Goal: Task Accomplishment & Management: Manage account settings

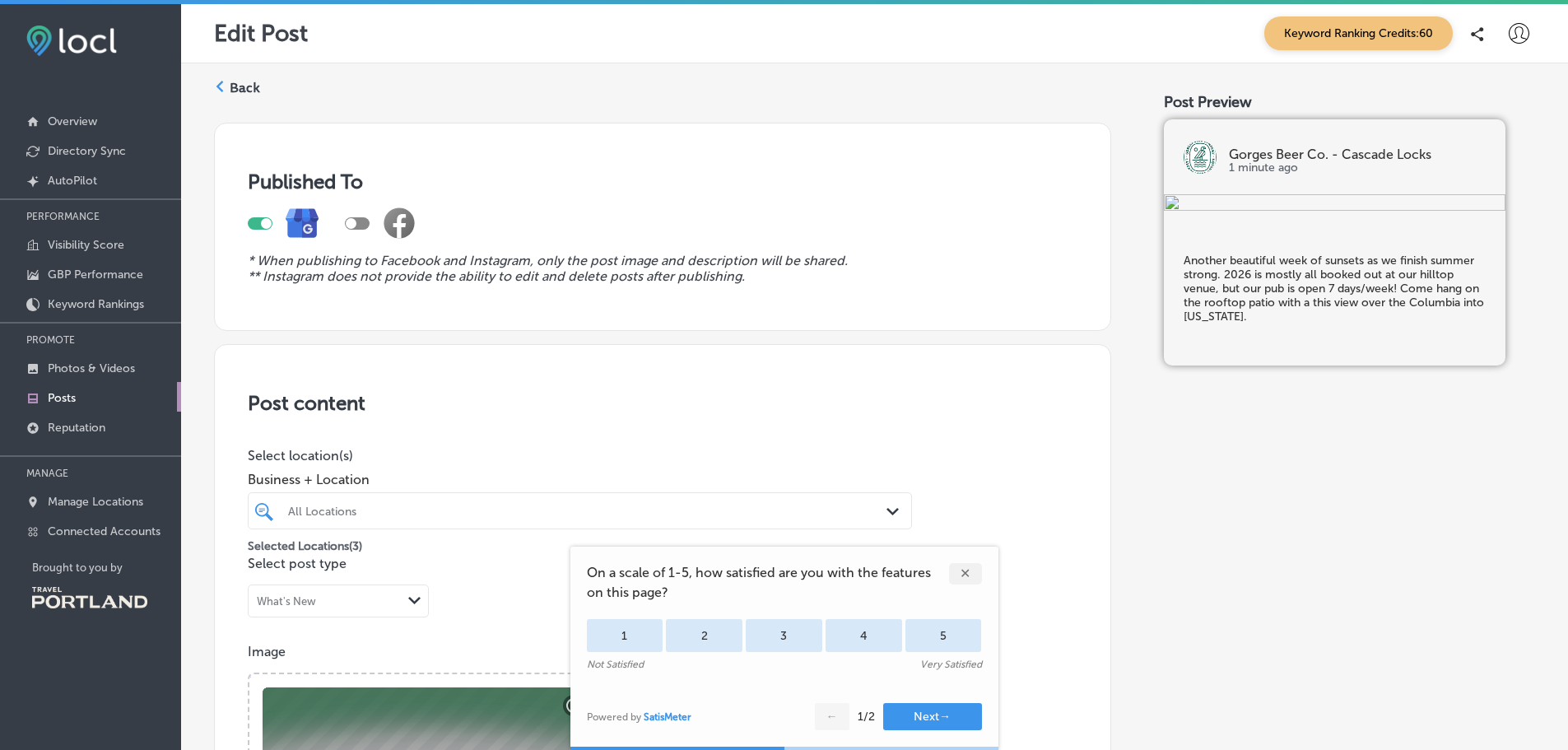
click at [967, 565] on div "✕" at bounding box center [965, 574] width 33 height 22
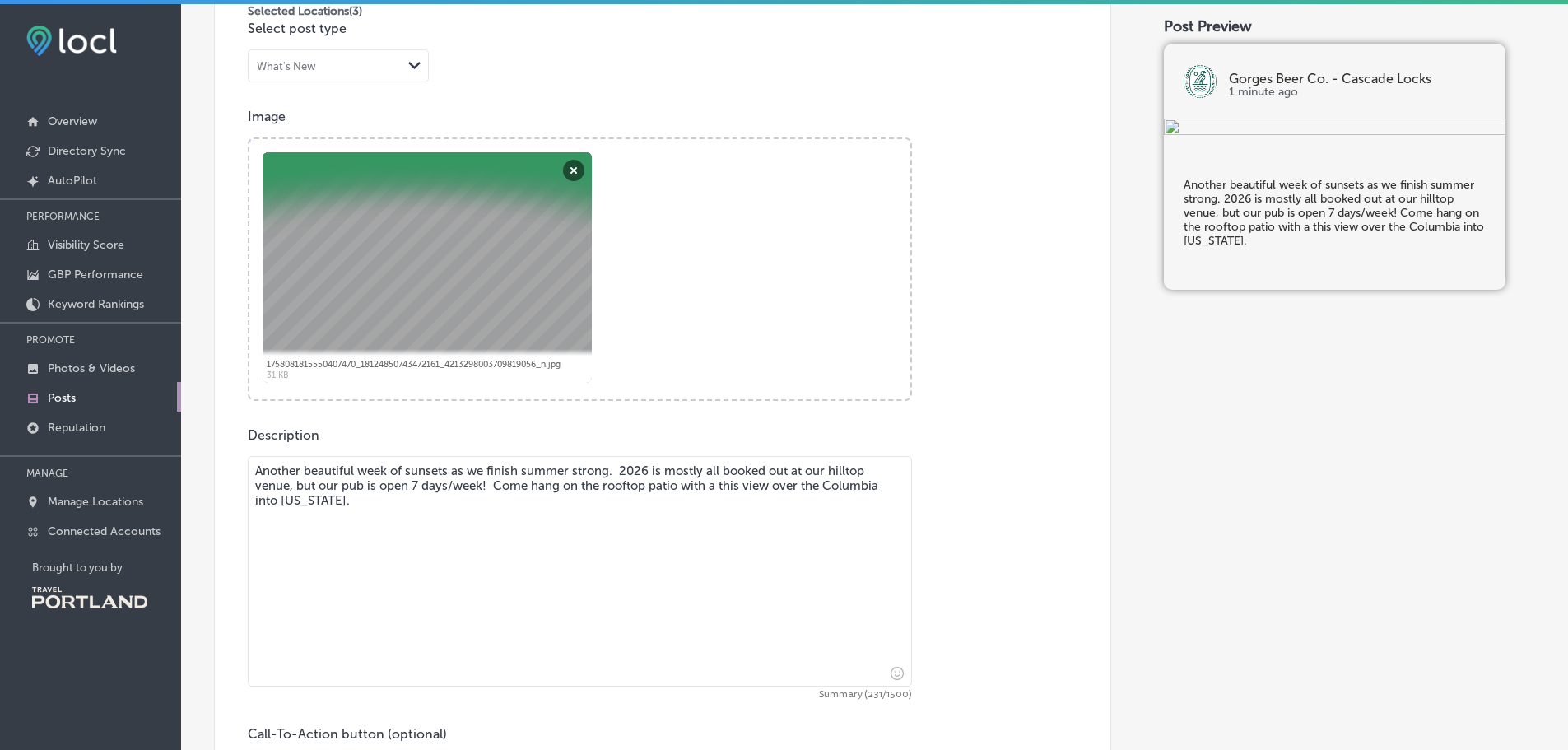
scroll to position [334, 0]
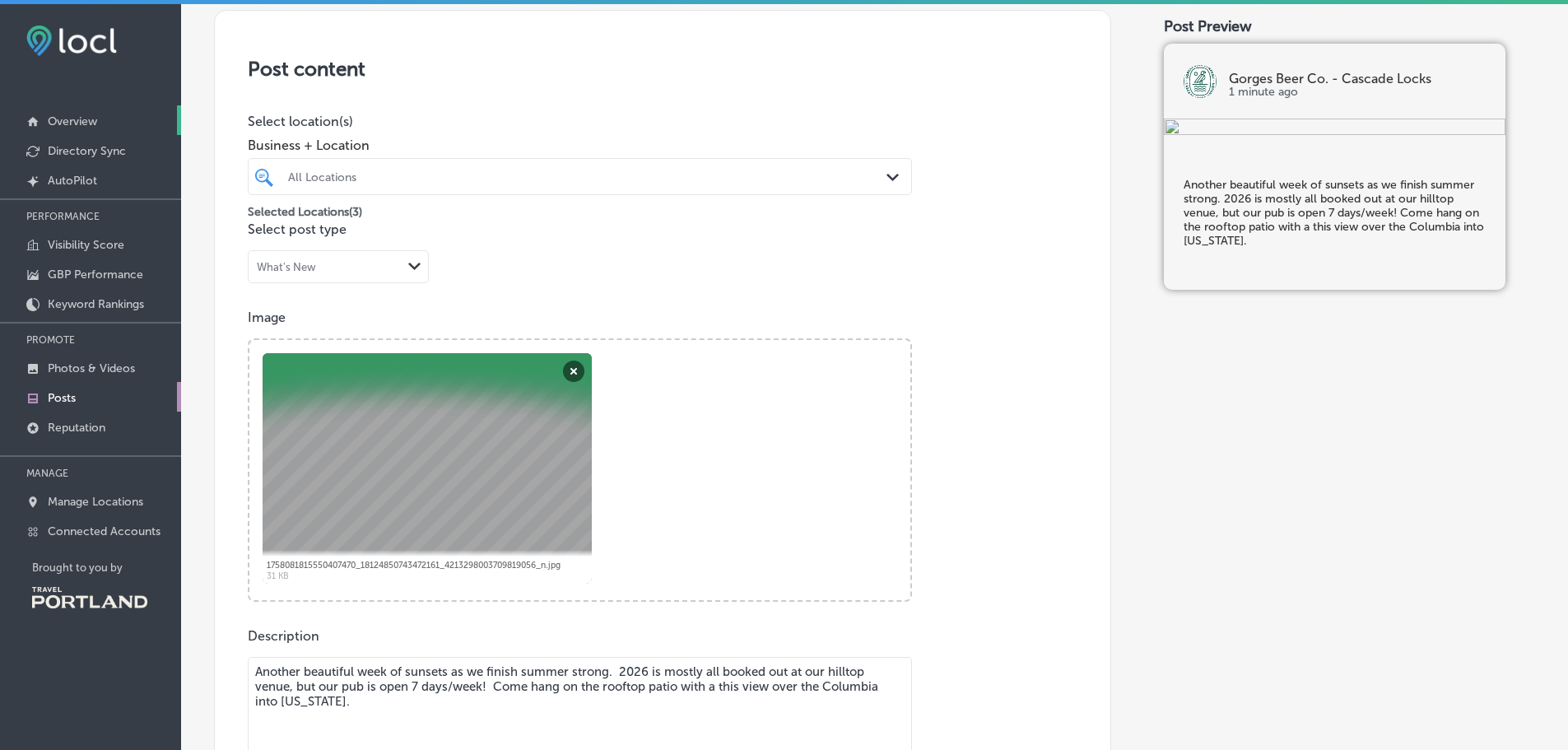
click at [47, 118] on p "Overview" at bounding box center [72, 122] width 49 height 14
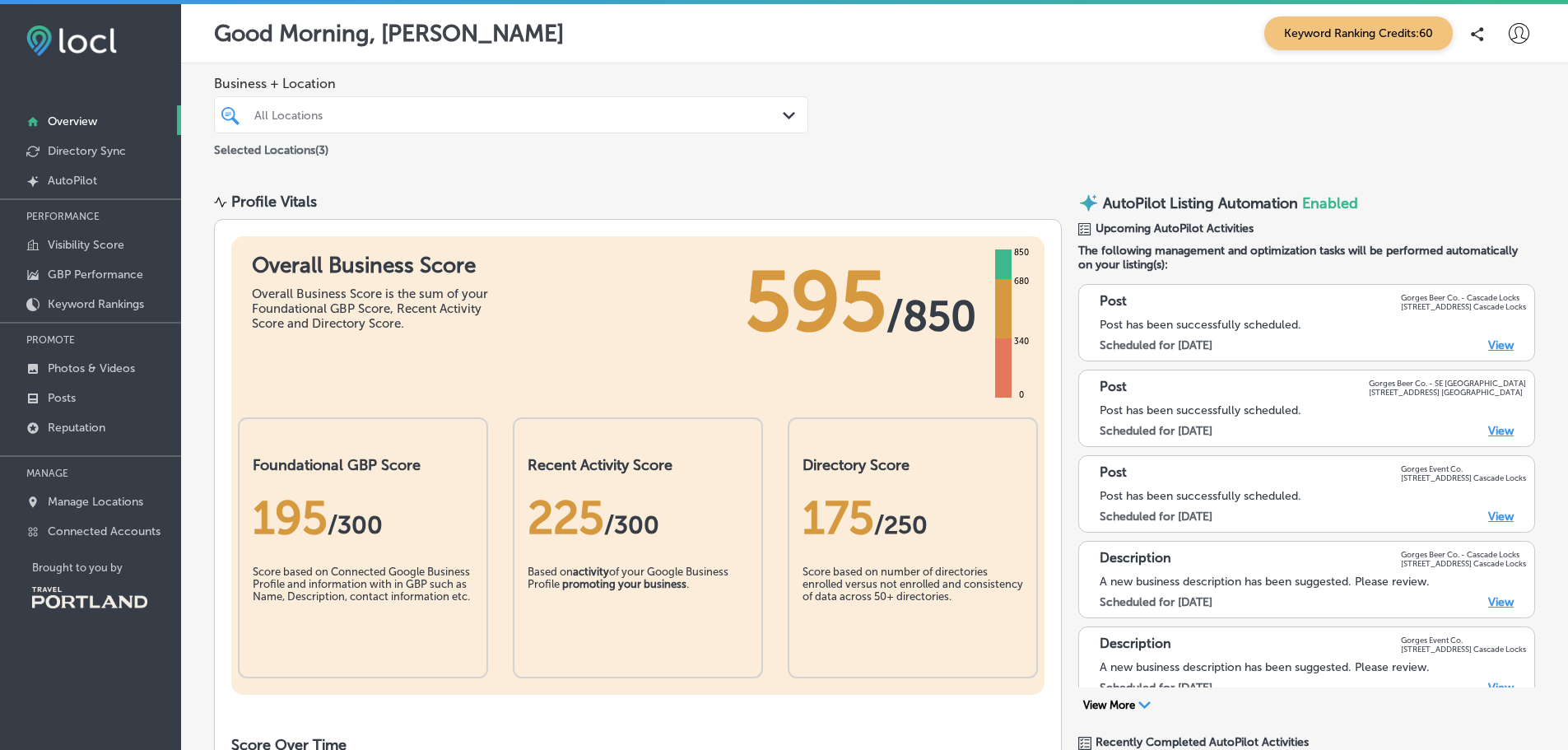
click at [1488, 346] on link "View" at bounding box center [1501, 345] width 26 height 14
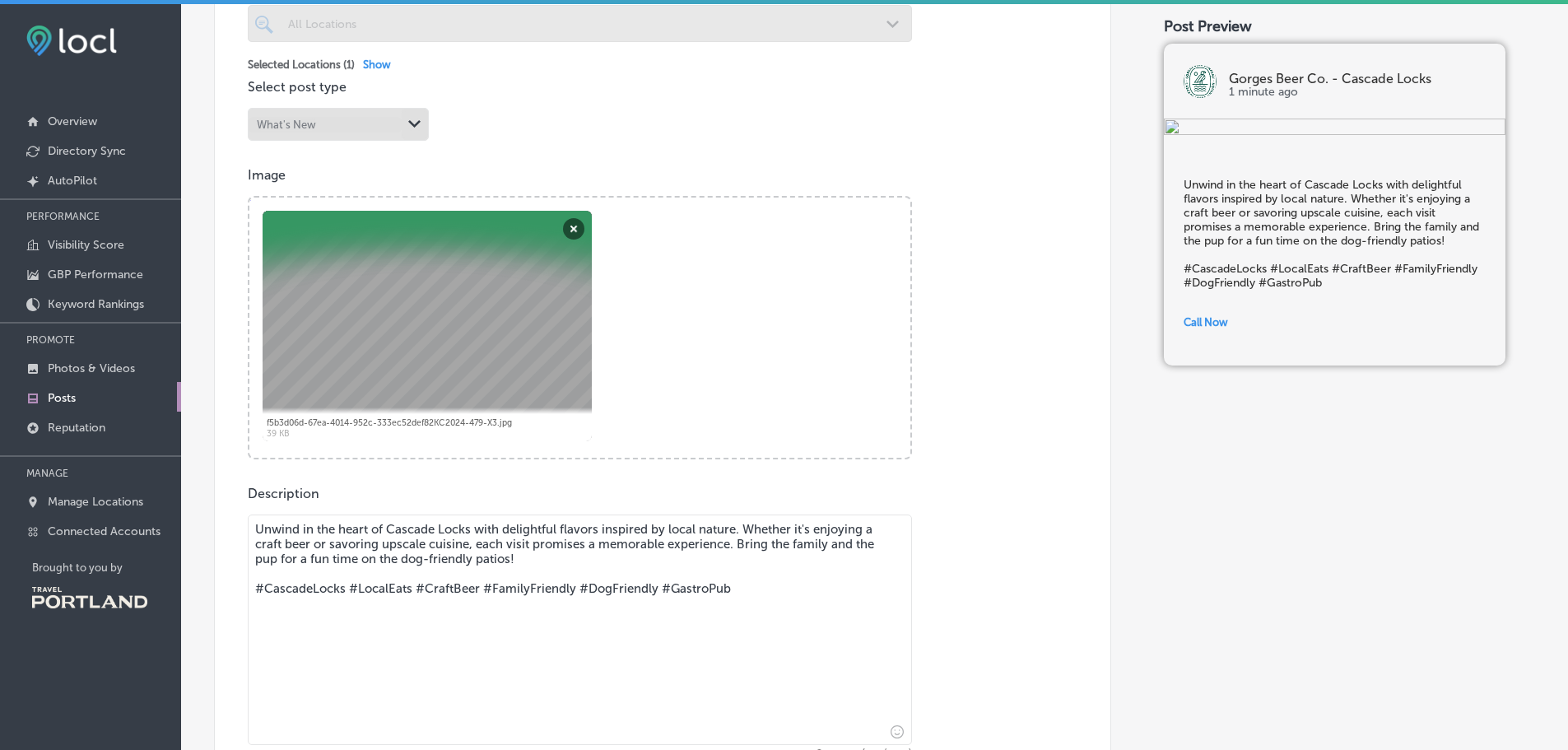
scroll to position [494, 0]
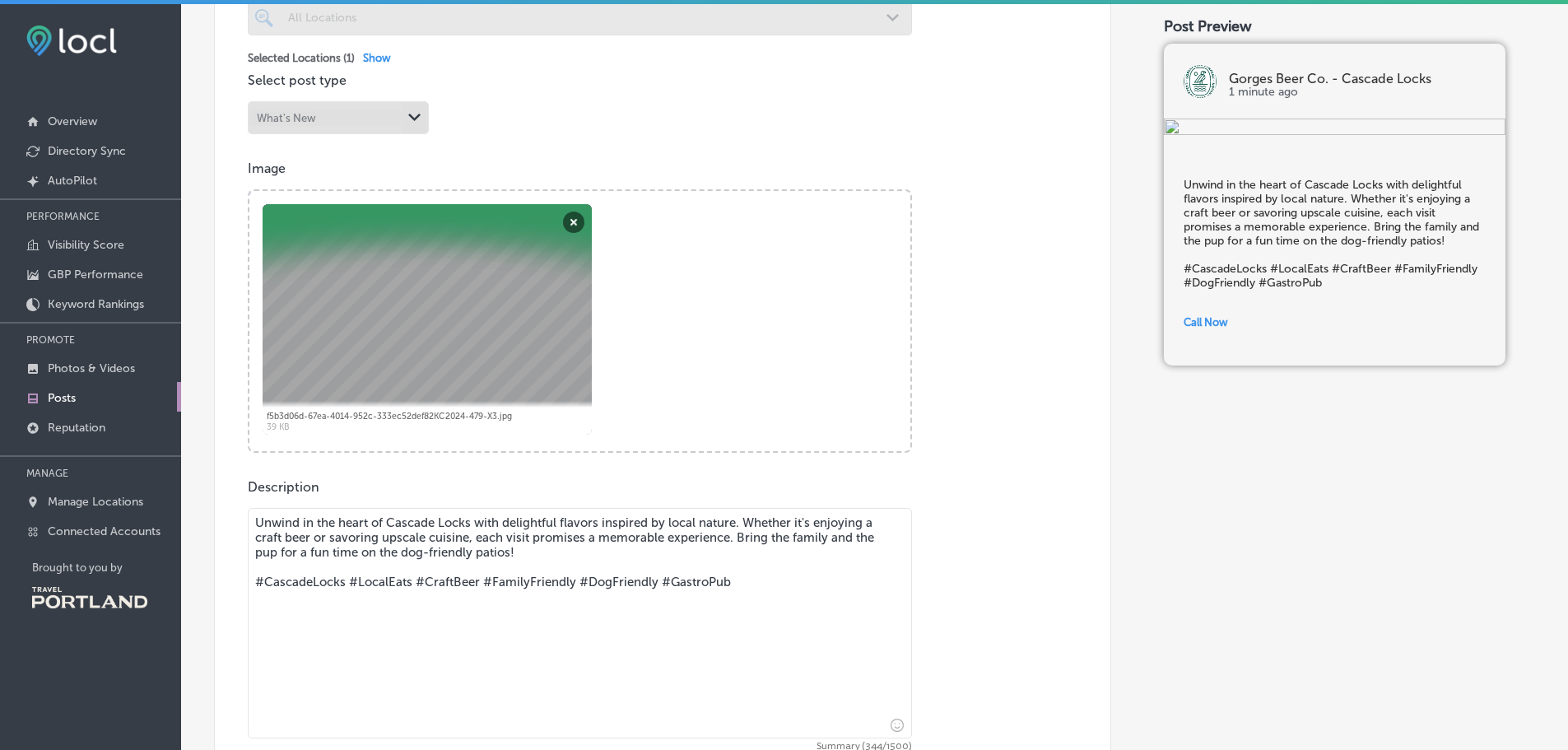
drag, startPoint x: 301, startPoint y: 523, endPoint x: 204, endPoint y: 516, distance: 97.3
click at [204, 516] on div "Back Published To * When publishing to Facebook and Instagram, only the post im…" at bounding box center [875, 300] width 1387 height 1463
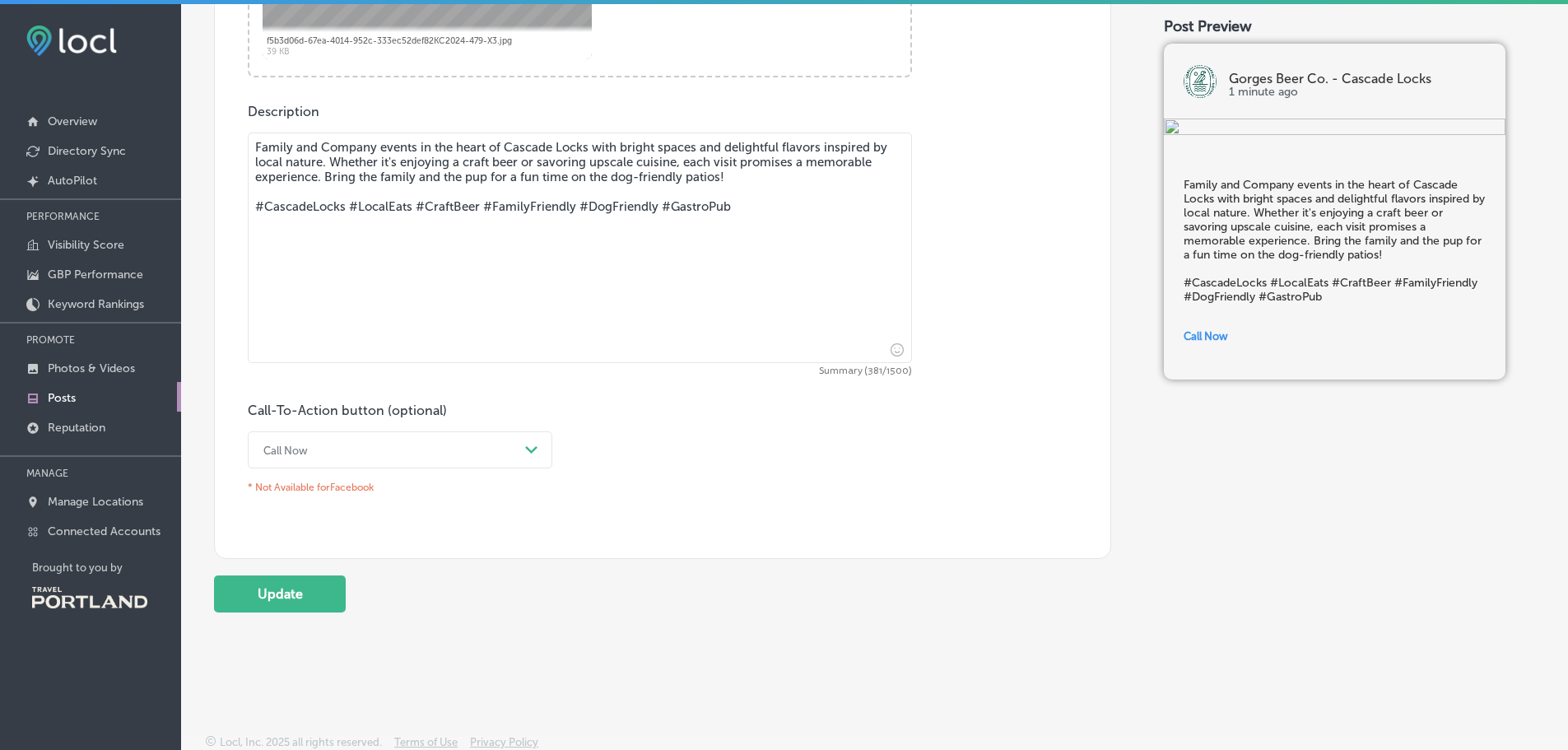
scroll to position [872, 0]
type textarea "Family and Company events in the heart of Cascade Locks with bright spaces and …"
click at [267, 591] on button "Update" at bounding box center [279, 591] width 132 height 37
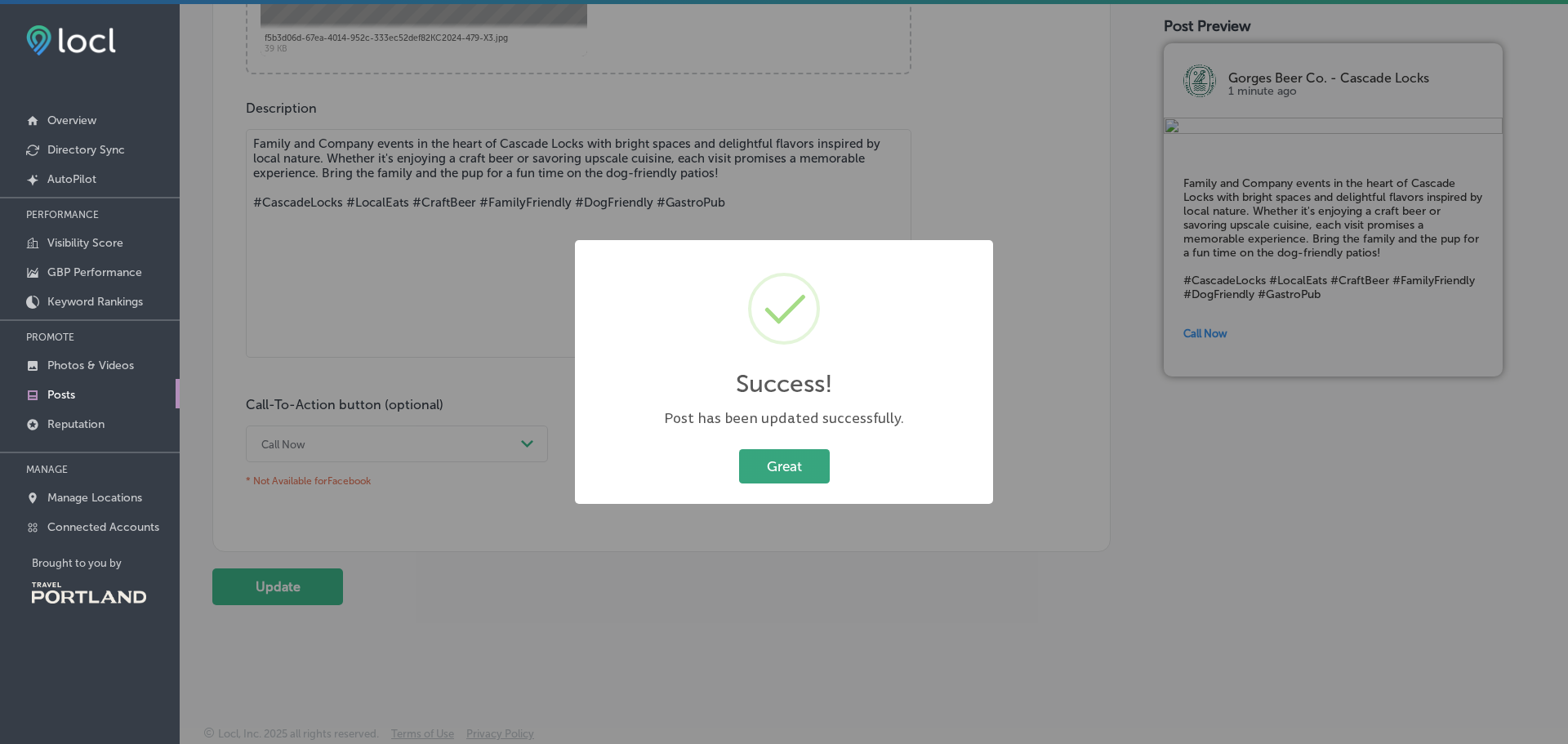
click at [788, 473] on button "Great" at bounding box center [784, 466] width 91 height 33
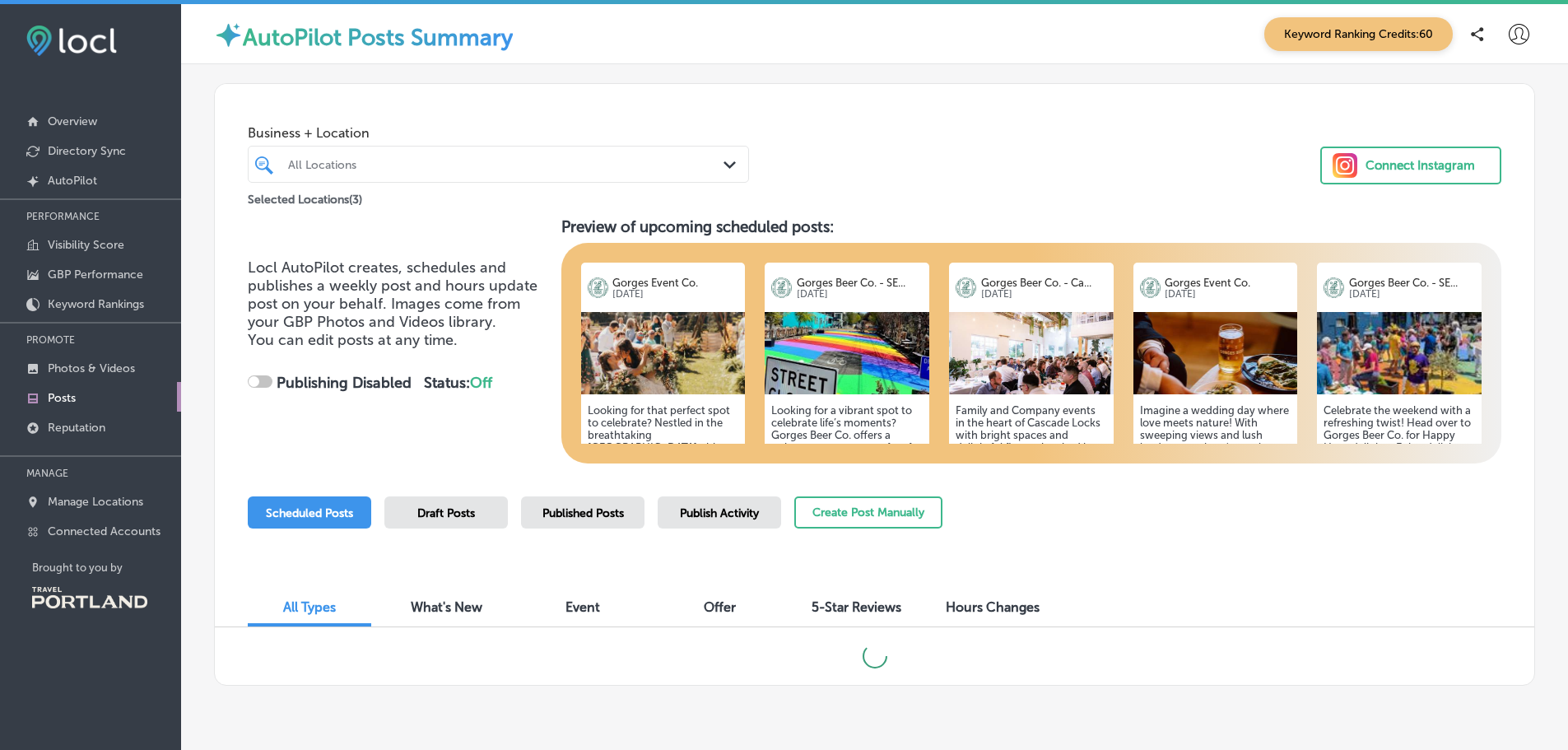
checkbox input "true"
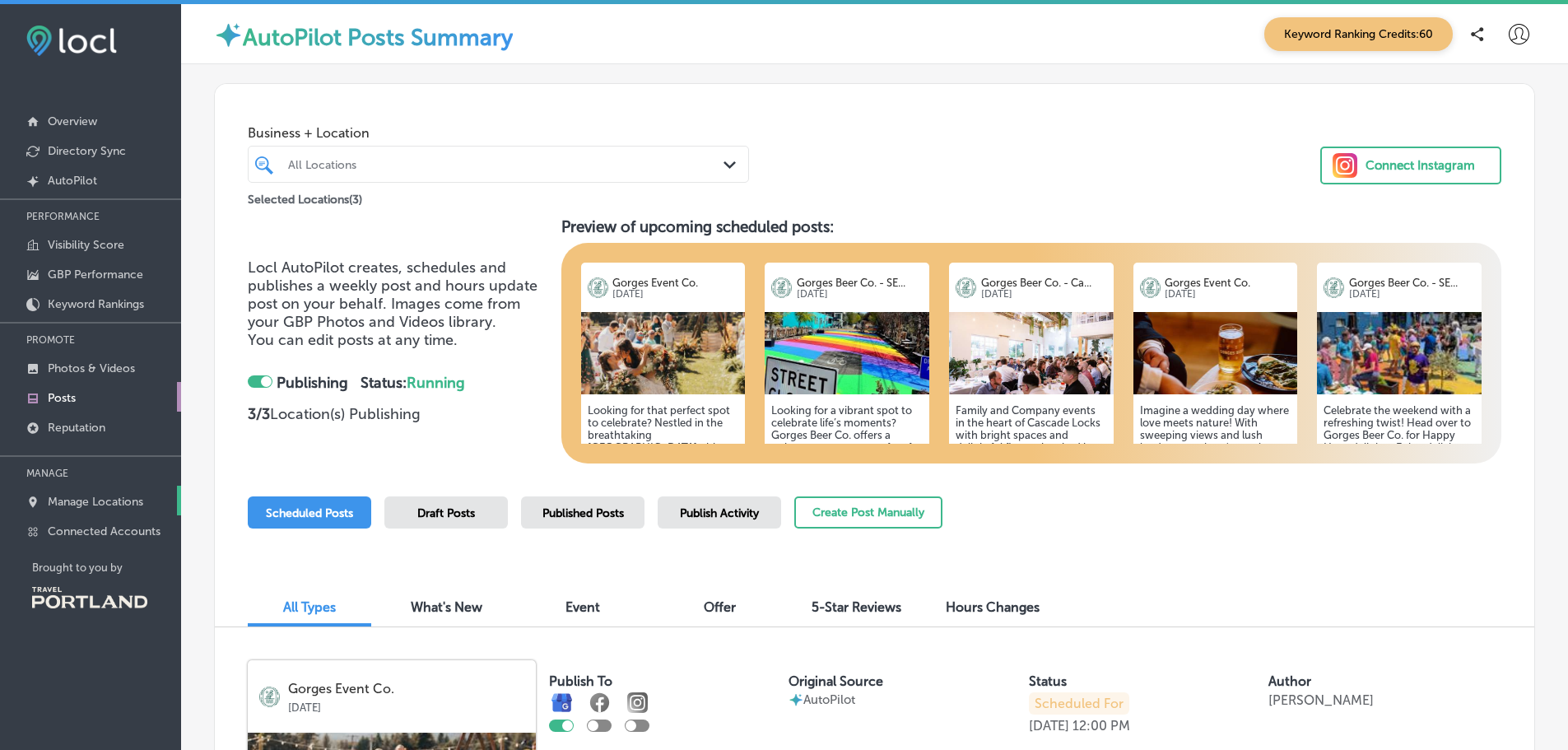
click at [90, 499] on p "Manage Locations" at bounding box center [95, 501] width 96 height 14
